Goal: Task Accomplishment & Management: Manage account settings

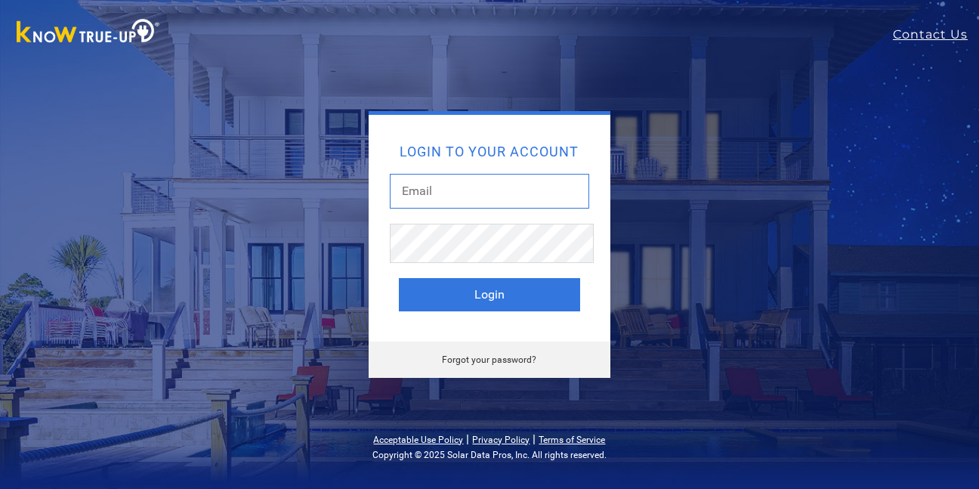
click at [401, 190] on input "text" at bounding box center [489, 191] width 199 height 35
type input "[EMAIL_ADDRESS][DOMAIN_NAME]"
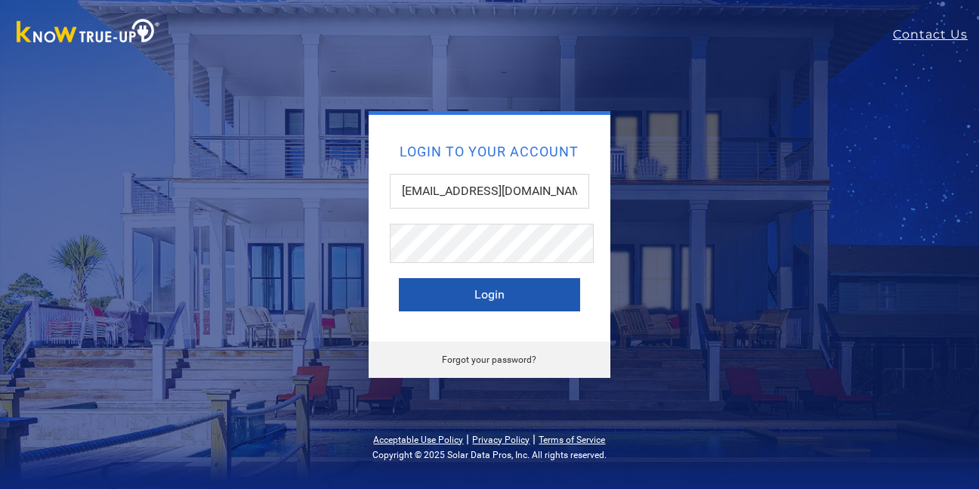
click at [460, 292] on button "Login" at bounding box center [489, 294] width 181 height 33
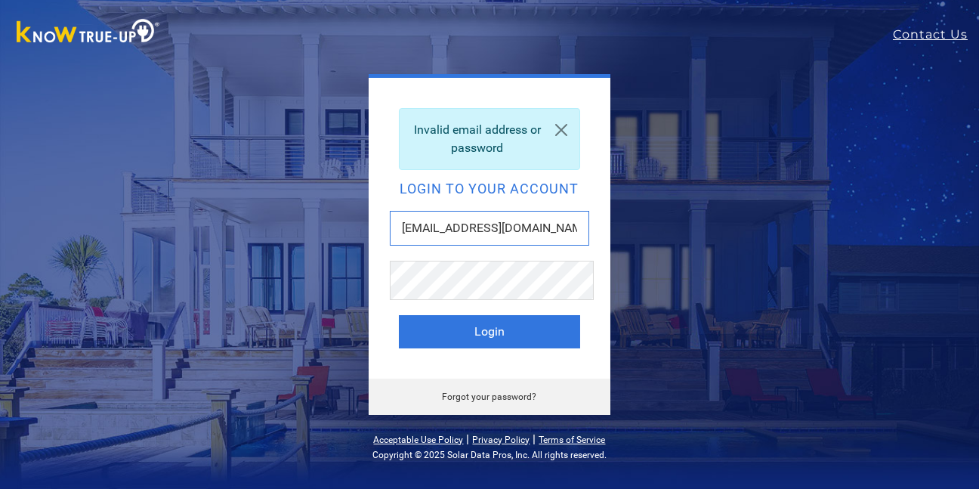
click at [578, 244] on input "[EMAIL_ADDRESS][DOMAIN_NAME]" at bounding box center [489, 228] width 199 height 35
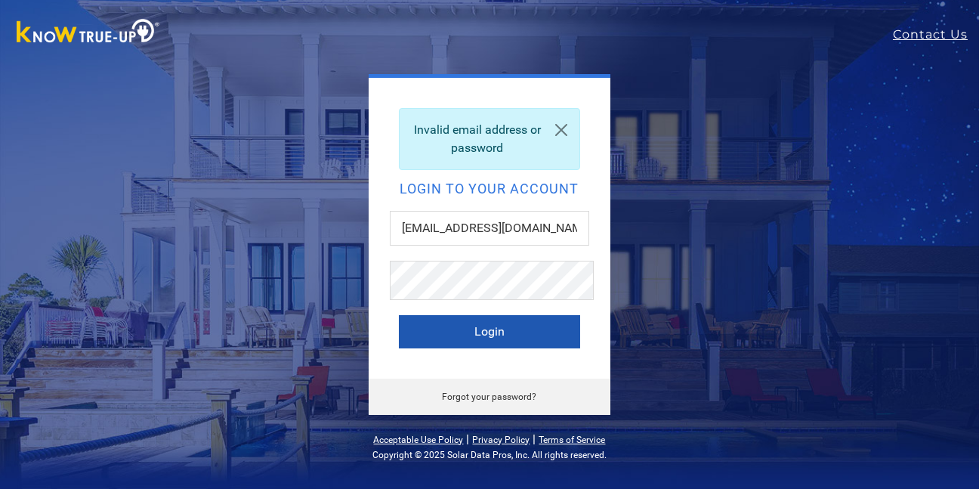
click at [463, 348] on button "Login" at bounding box center [489, 331] width 181 height 33
